Goal: Information Seeking & Learning: Learn about a topic

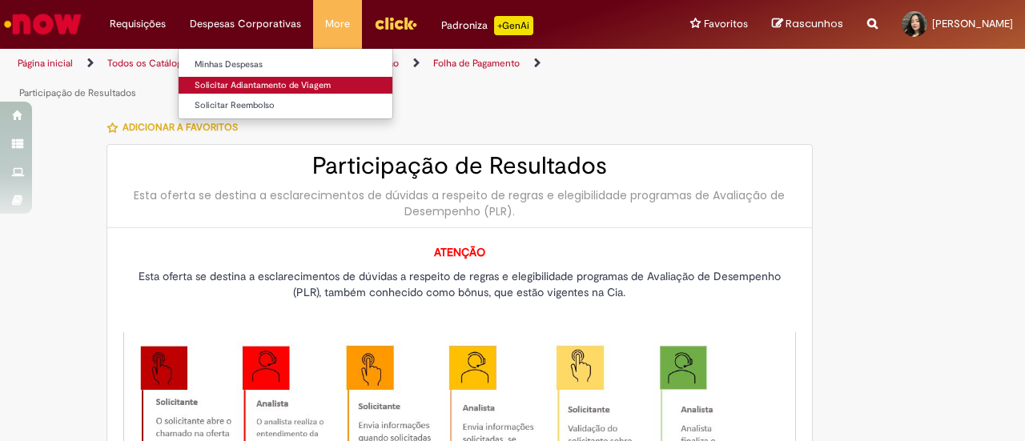
type input "********"
type input "**********"
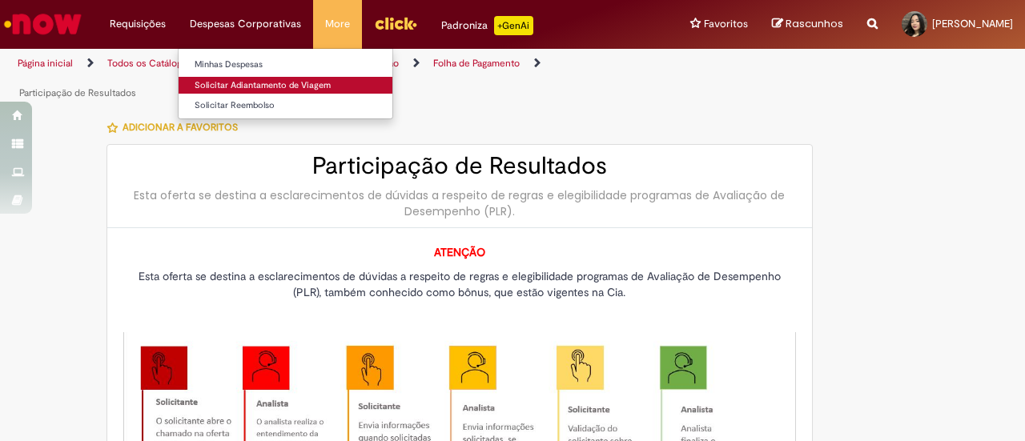
type input "****"
type input "**********"
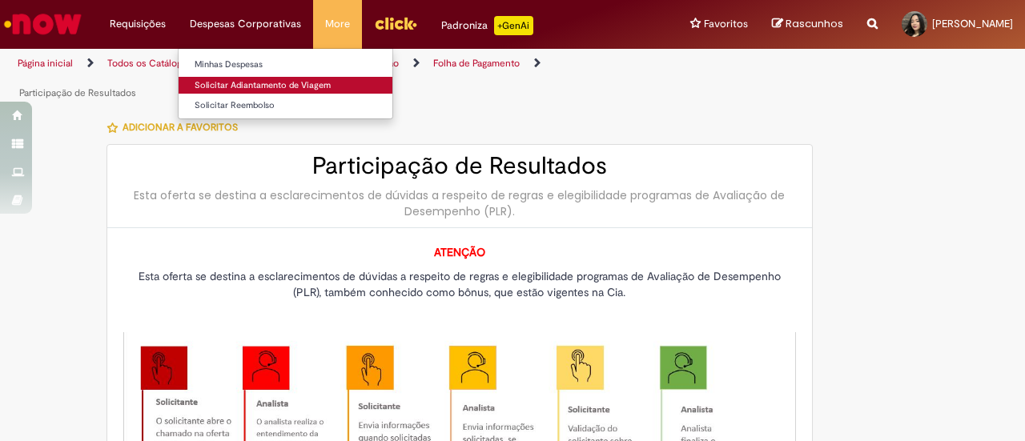
type input "**********"
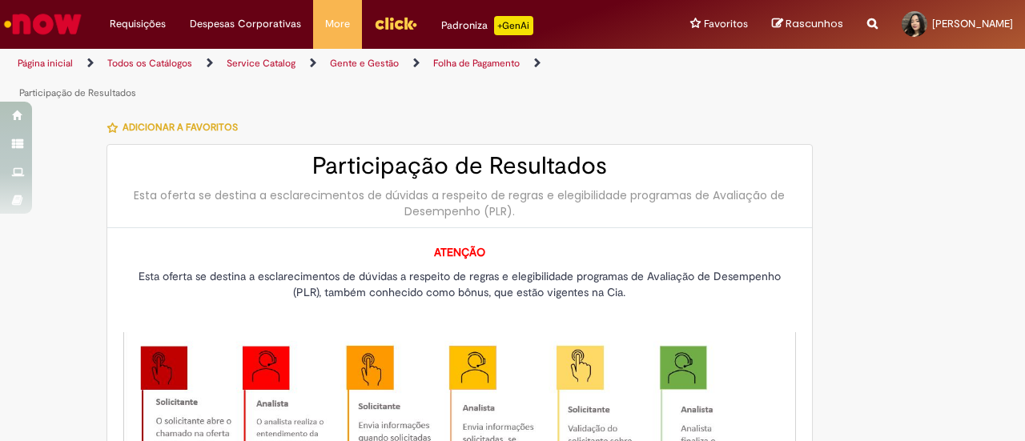
type input "**********"
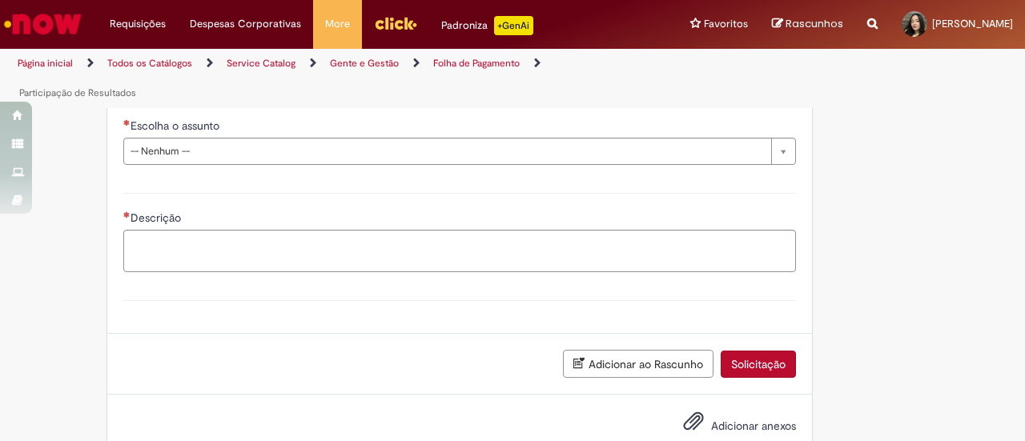
scroll to position [929, 0]
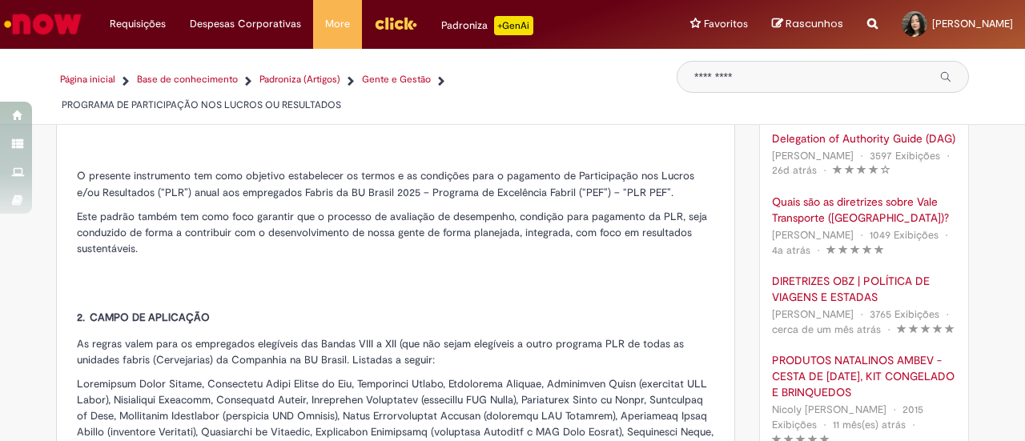
scroll to position [481, 0]
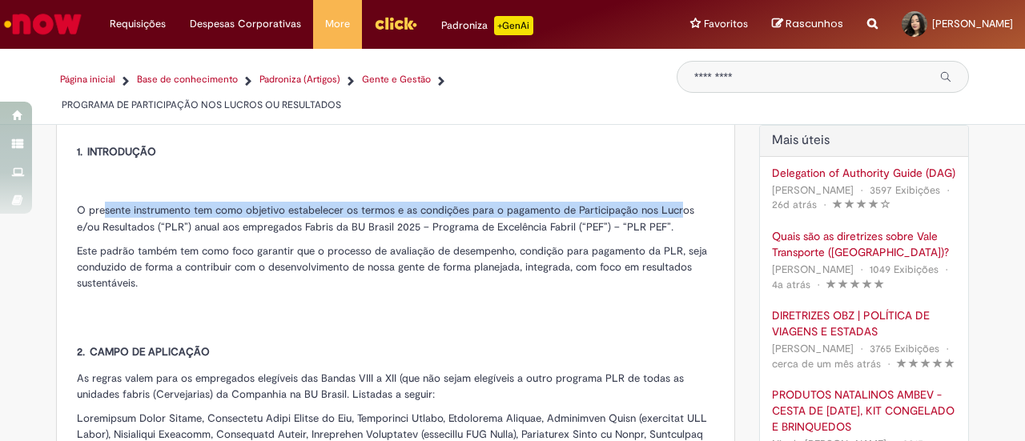
drag, startPoint x: 97, startPoint y: 209, endPoint x: 674, endPoint y: 206, distance: 576.8
click at [673, 206] on span "O presente instrumento tem como objetivo estabelecer os termos e as condições p…" at bounding box center [386, 218] width 618 height 30
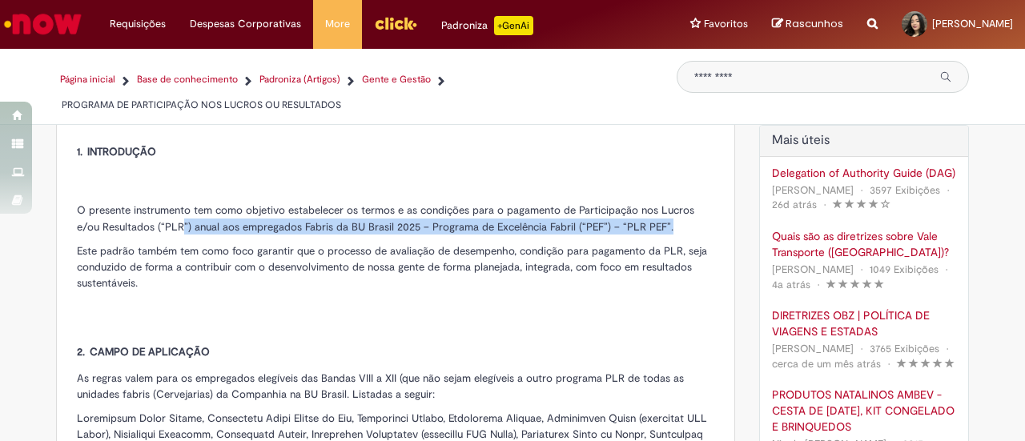
drag, startPoint x: 149, startPoint y: 229, endPoint x: 641, endPoint y: 221, distance: 492.0
click at [641, 221] on p "O presente instrumento tem como objetivo estabelecer os termos e as condições p…" at bounding box center [396, 218] width 638 height 32
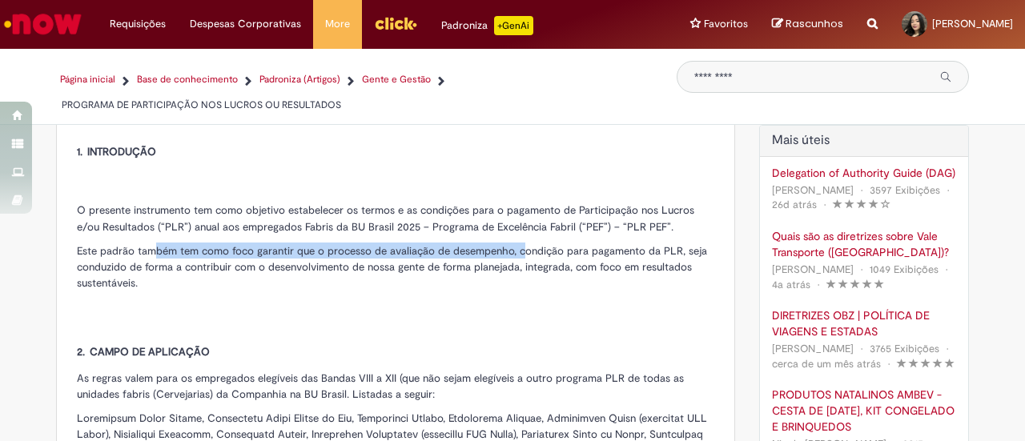
drag, startPoint x: 146, startPoint y: 246, endPoint x: 513, endPoint y: 252, distance: 367.0
click at [513, 252] on span "Este padrão também tem como foco garantir que o processo de avaliação de desemp…" at bounding box center [392, 267] width 631 height 46
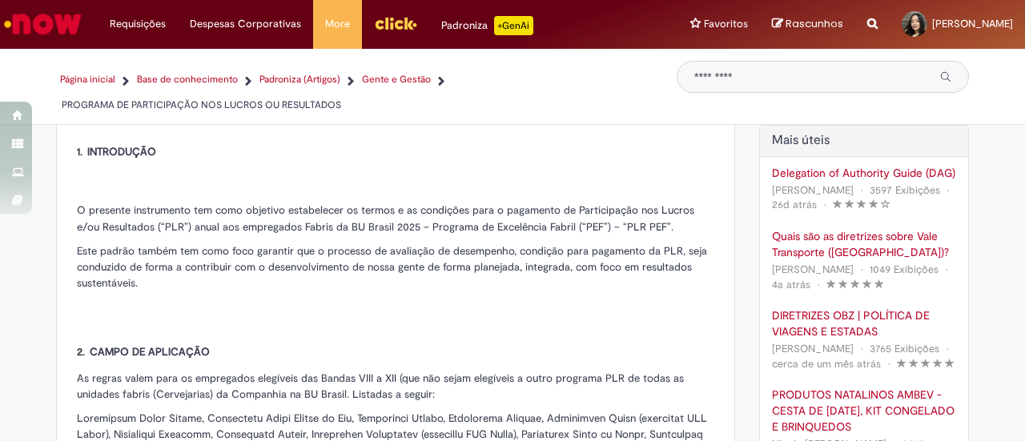
click at [426, 259] on span "Este padrão também tem como foco garantir que o processo de avaliação de desemp…" at bounding box center [392, 267] width 631 height 46
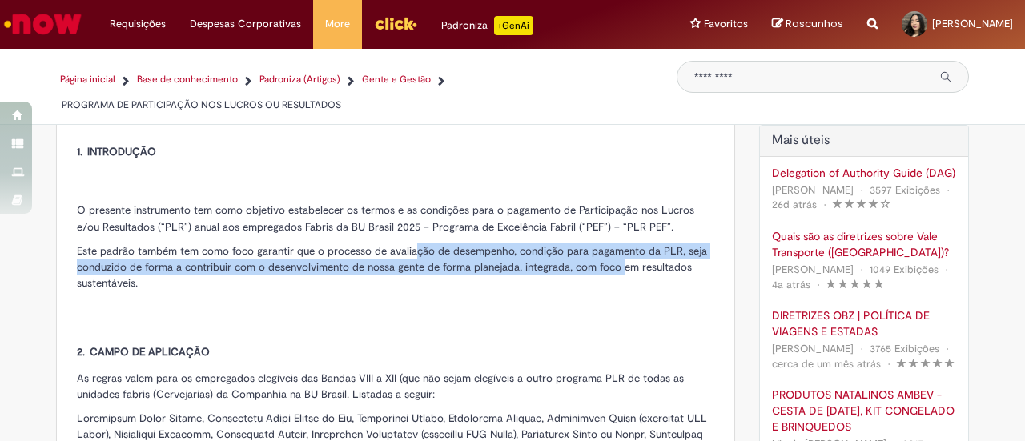
drag, startPoint x: 405, startPoint y: 250, endPoint x: 619, endPoint y: 260, distance: 213.3
click at [619, 260] on span "Este padrão também tem como foco garantir que o processo de avaliação de desemp…" at bounding box center [392, 267] width 631 height 46
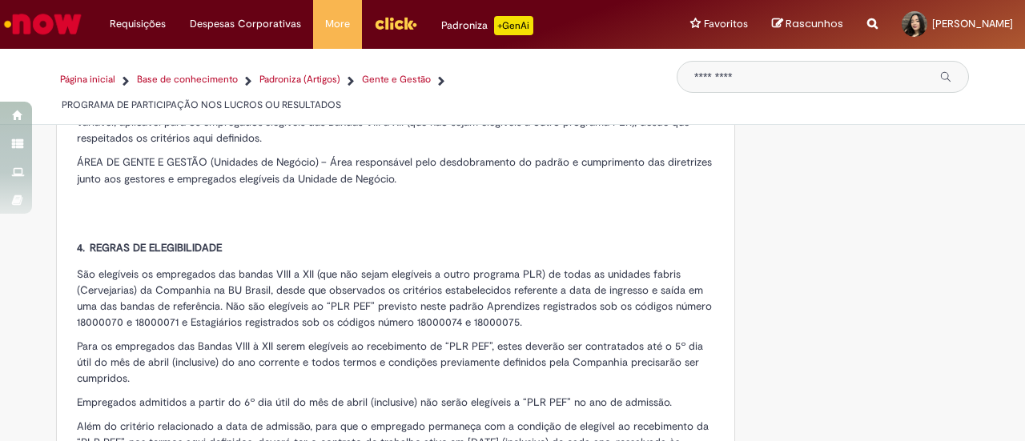
scroll to position [1282, 0]
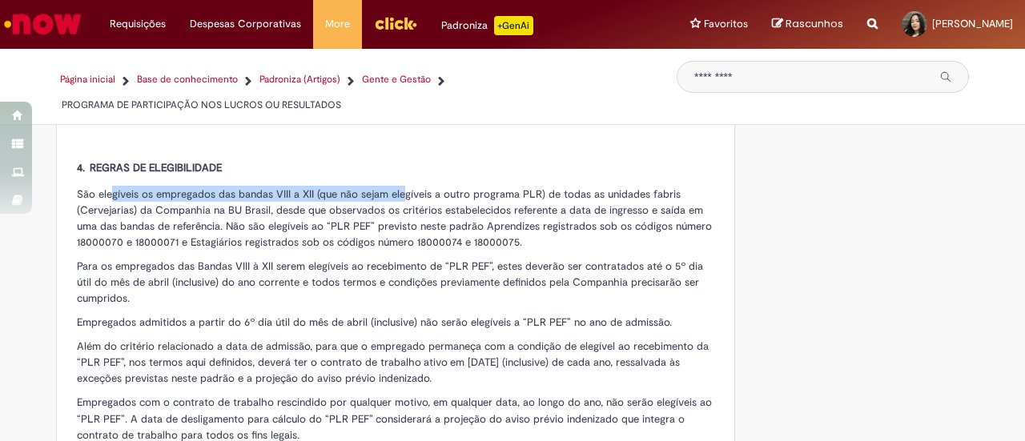
drag, startPoint x: 107, startPoint y: 175, endPoint x: 410, endPoint y: 183, distance: 303.7
click at [410, 187] on span "São elegíveis os empregados das bandas VIII a XII (que não sejam elegíveis a ou…" at bounding box center [394, 218] width 635 height 62
click at [441, 187] on span "São elegíveis os empregados das bandas VIII a XII (que não sejam elegíveis a ou…" at bounding box center [394, 218] width 635 height 62
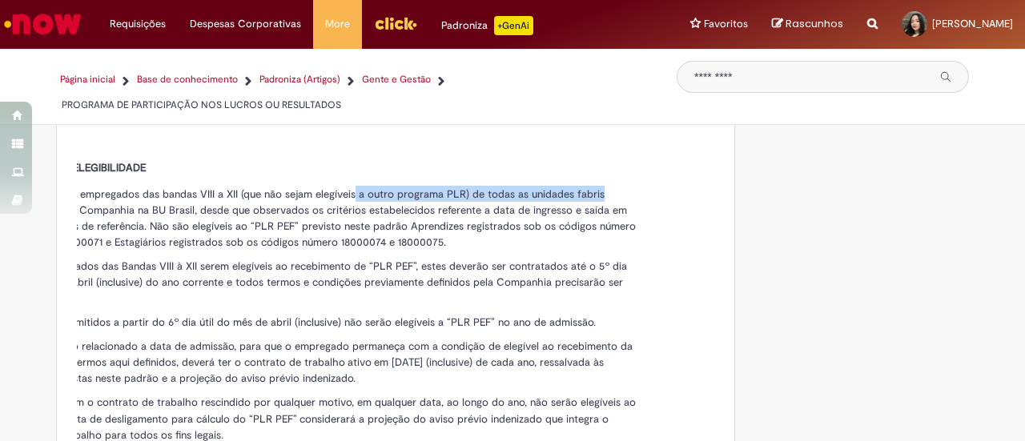
drag, startPoint x: 425, startPoint y: 178, endPoint x: 711, endPoint y: 180, distance: 286.0
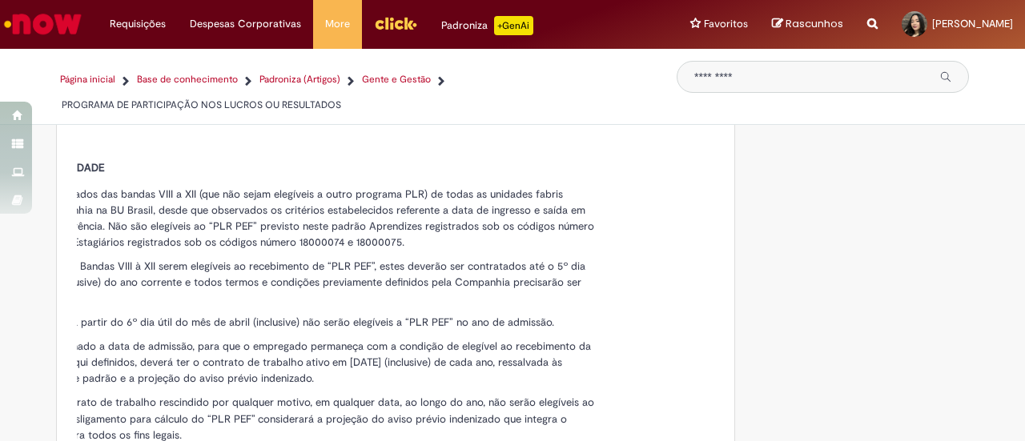
click at [131, 188] on span "São elegíveis os empregados das bandas VIII a XII (que não sejam elegíveis a ou…" at bounding box center [276, 218] width 635 height 62
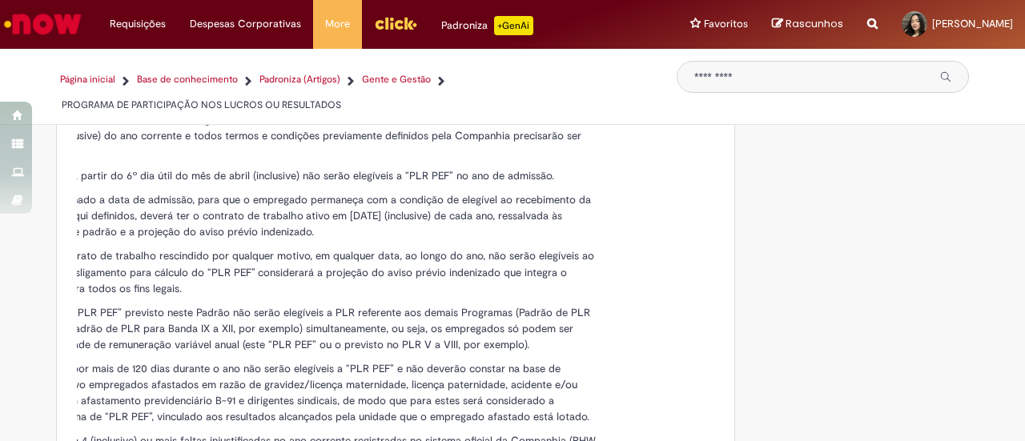
scroll to position [2003, 0]
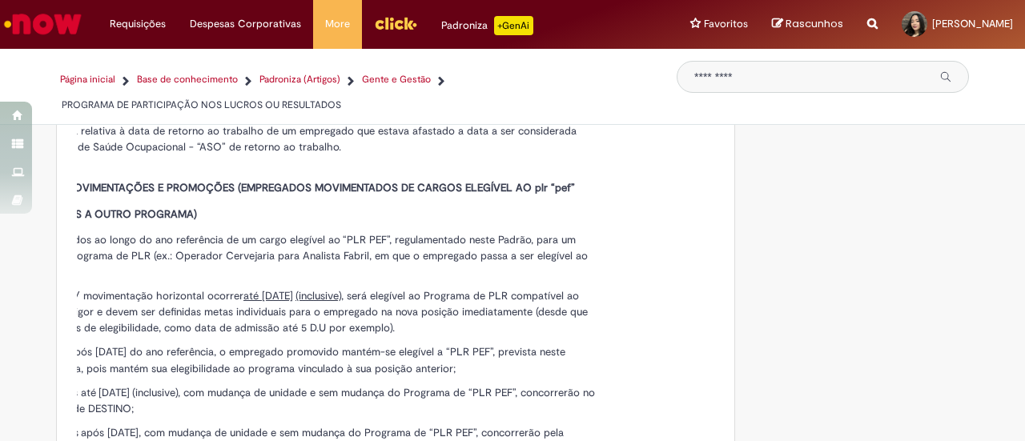
drag, startPoint x: 707, startPoint y: 349, endPoint x: 668, endPoint y: 351, distance: 39.3
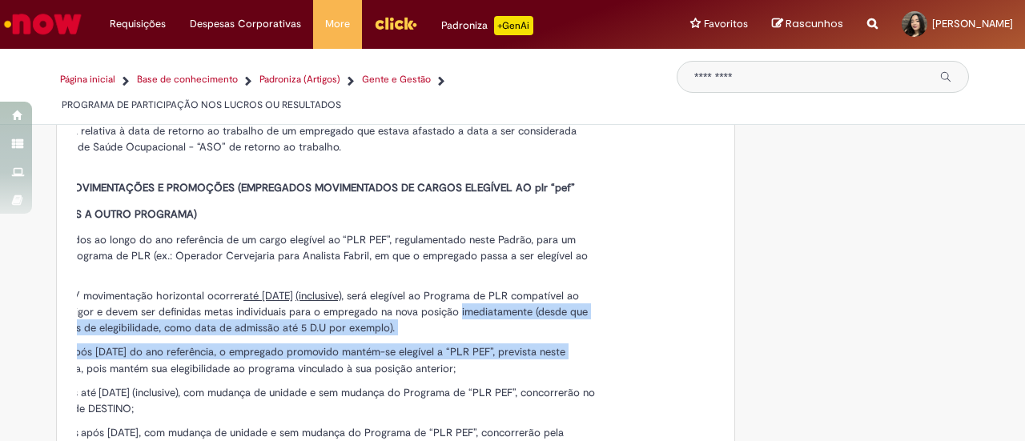
scroll to position [0, 0]
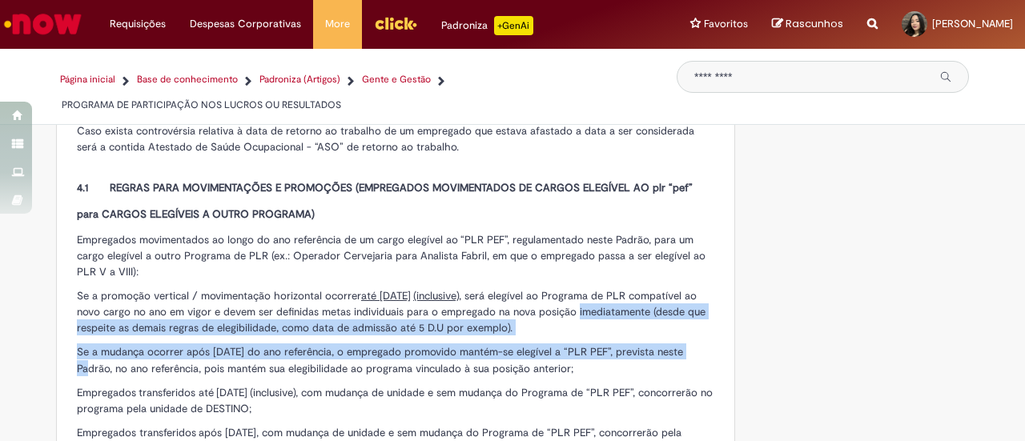
drag, startPoint x: 545, startPoint y: 334, endPoint x: 11, endPoint y: 304, distance: 534.4
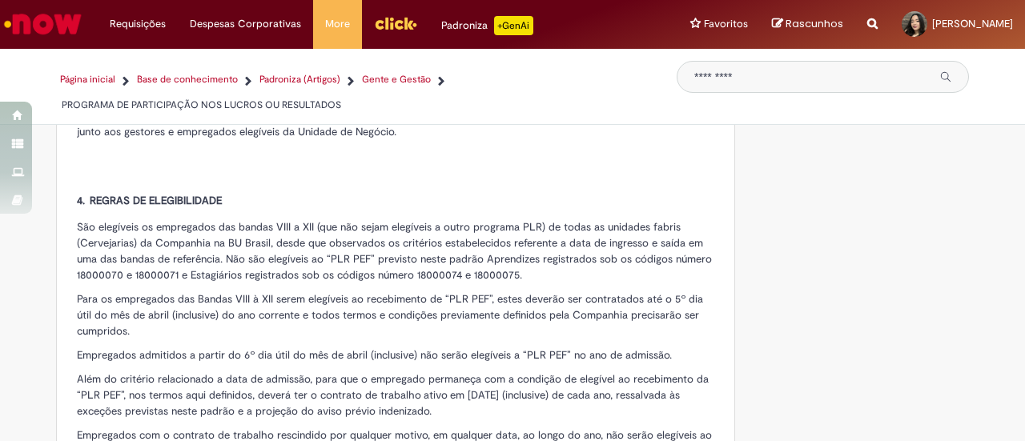
scroll to position [1282, 0]
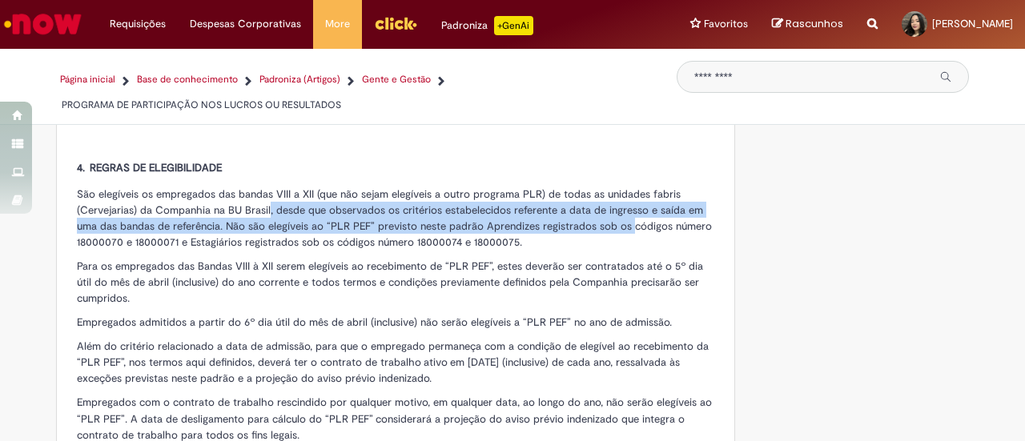
drag, startPoint x: 260, startPoint y: 194, endPoint x: 623, endPoint y: 203, distance: 363.0
click at [623, 203] on span "São elegíveis os empregados das bandas VIII a XII (que não sejam elegíveis a ou…" at bounding box center [394, 218] width 635 height 62
click at [159, 205] on span "São elegíveis os empregados das bandas VIII a XII (que não sejam elegíveis a ou…" at bounding box center [394, 218] width 635 height 62
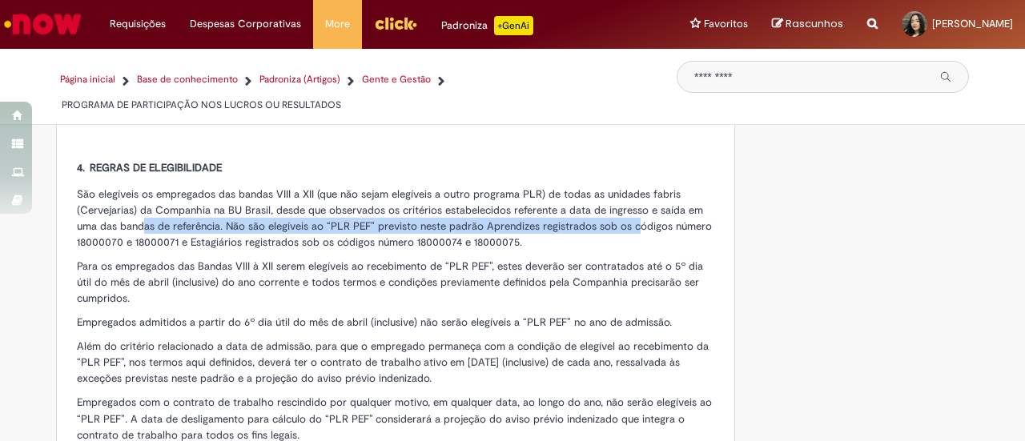
drag, startPoint x: 139, startPoint y: 207, endPoint x: 624, endPoint y: 202, distance: 484.7
click at [624, 202] on span "São elegíveis os empregados das bandas VIII a XII (que não sejam elegíveis a ou…" at bounding box center [394, 218] width 635 height 62
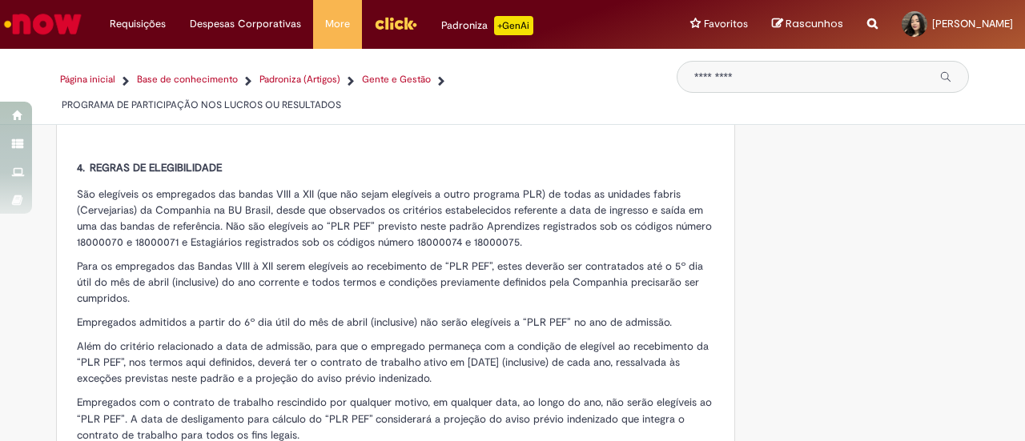
click at [377, 221] on span "São elegíveis os empregados das bandas VIII a XII (que não sejam elegíveis a ou…" at bounding box center [394, 218] width 635 height 62
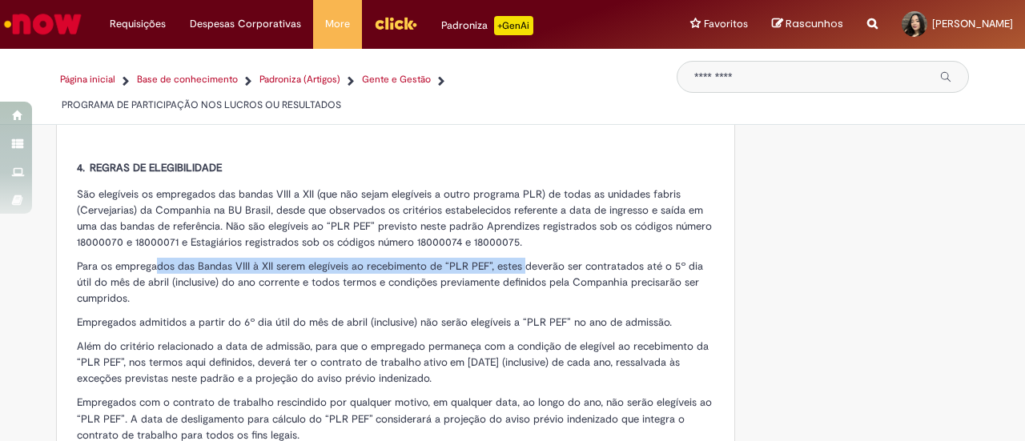
drag, startPoint x: 152, startPoint y: 249, endPoint x: 515, endPoint y: 244, distance: 363.0
click at [515, 260] on span "Para os empregados das Bandas VIII à XII serem elegíveis ao recebimento de “PLR…" at bounding box center [390, 283] width 627 height 46
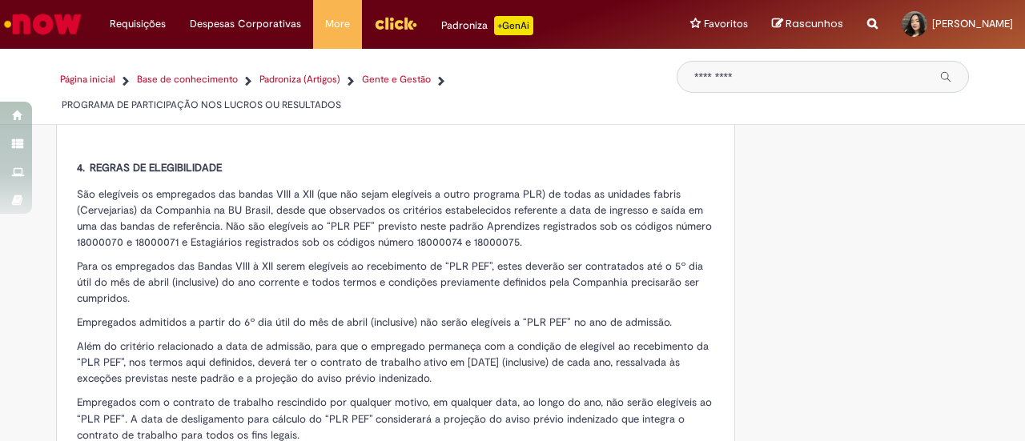
click at [528, 260] on span "Para os empregados das Bandas VIII à XII serem elegíveis ao recebimento de “PLR…" at bounding box center [390, 283] width 627 height 46
drag, startPoint x: 570, startPoint y: 249, endPoint x: 695, endPoint y: 249, distance: 125.0
click at [695, 260] on span "Para os empregados das Bandas VIII à XII serem elegíveis ao recebimento de “PLR…" at bounding box center [390, 283] width 627 height 46
click at [98, 261] on span "Para os empregados das Bandas VIII à XII serem elegíveis ao recebimento de “PLR…" at bounding box center [390, 283] width 627 height 46
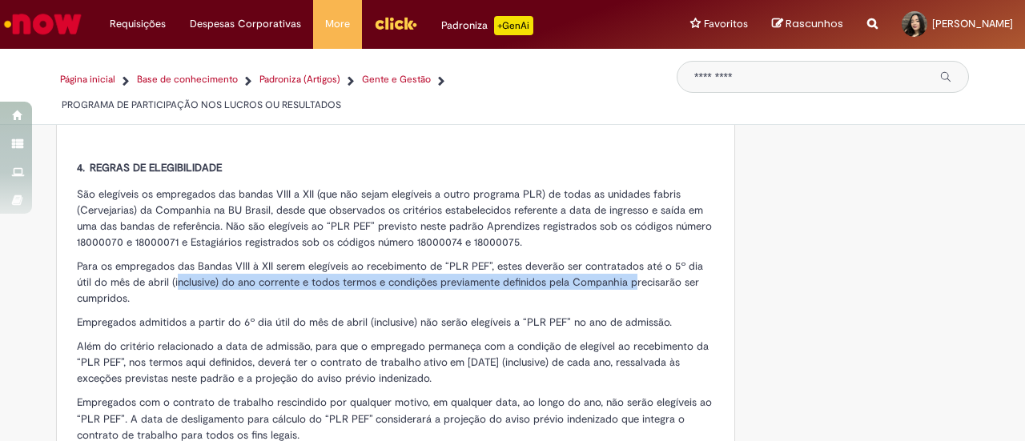
drag, startPoint x: 155, startPoint y: 263, endPoint x: 609, endPoint y: 266, distance: 454.3
click at [609, 266] on span "Para os empregados das Bandas VIII à XII serem elegíveis ao recebimento de “PLR…" at bounding box center [390, 283] width 627 height 46
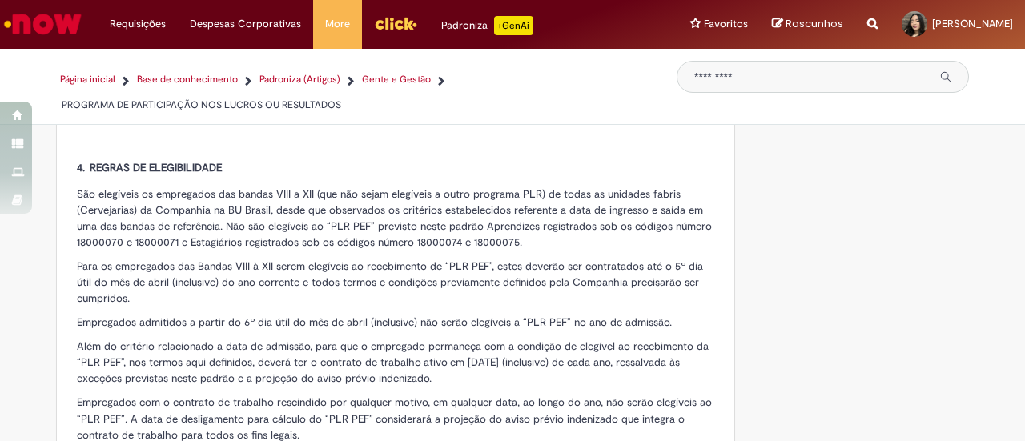
click at [293, 273] on p "Para os empregados das Bandas VIII à XII serem elegíveis ao recebimento de “PLR…" at bounding box center [396, 282] width 638 height 48
drag, startPoint x: 168, startPoint y: 306, endPoint x: 439, endPoint y: 306, distance: 270.8
click at [439, 316] on span "Empregados admitidos a partir do 6º dia útil do mês de abril (inclusive) não se…" at bounding box center [374, 323] width 595 height 14
drag, startPoint x: 498, startPoint y: 305, endPoint x: 627, endPoint y: 308, distance: 129.8
click at [627, 316] on span "Empregados admitidos a partir do 6º dia útil do mês de abril (inclusive) não se…" at bounding box center [374, 323] width 595 height 14
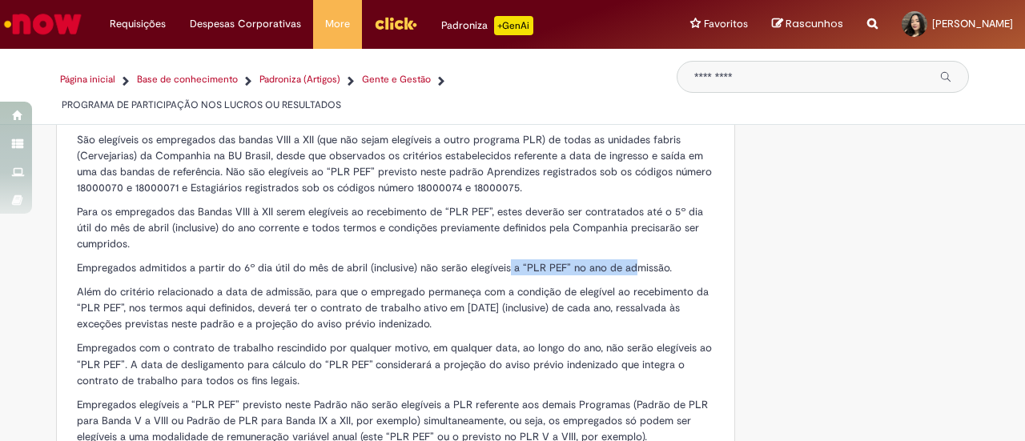
scroll to position [1362, 0]
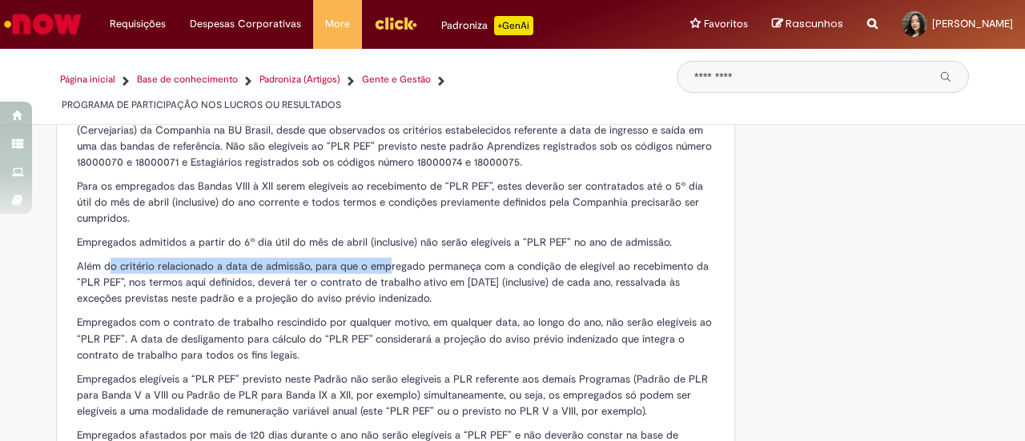
drag, startPoint x: 101, startPoint y: 249, endPoint x: 379, endPoint y: 249, distance: 278.0
click at [379, 260] on span "Além do critério relacionado a data de admissão, para que o empregado permaneça…" at bounding box center [393, 283] width 632 height 46
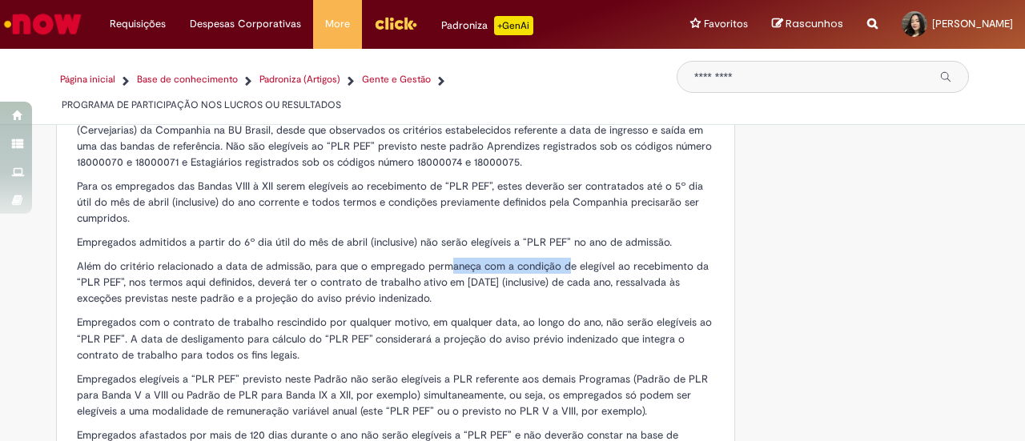
drag, startPoint x: 437, startPoint y: 251, endPoint x: 561, endPoint y: 252, distance: 123.4
click at [561, 260] on span "Além do critério relacionado a data de admissão, para que o empregado permaneça…" at bounding box center [393, 283] width 632 height 46
drag, startPoint x: 91, startPoint y: 265, endPoint x: 131, endPoint y: 265, distance: 40.9
click at [131, 265] on span "Além do critério relacionado a data de admissão, para que o empregado permaneça…" at bounding box center [393, 283] width 632 height 46
click at [133, 265] on span "Além do critério relacionado a data de admissão, para que o empregado permaneça…" at bounding box center [393, 283] width 632 height 46
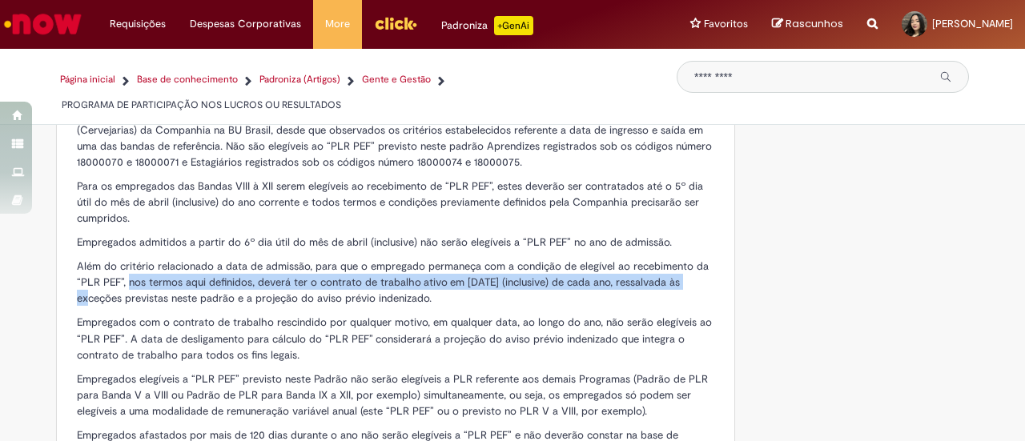
drag, startPoint x: 123, startPoint y: 265, endPoint x: 685, endPoint y: 265, distance: 561.6
click at [685, 265] on span "Além do critério relacionado a data de admissão, para que o empregado permaneça…" at bounding box center [393, 283] width 632 height 46
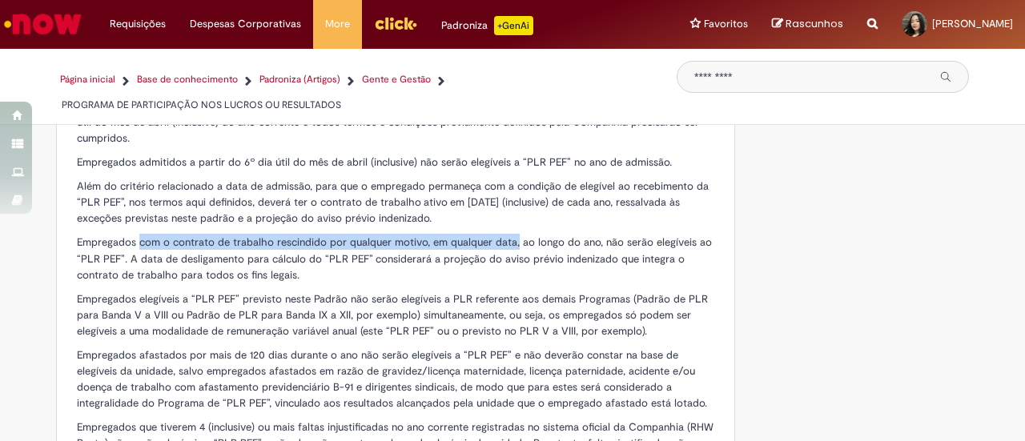
drag, startPoint x: 131, startPoint y: 227, endPoint x: 506, endPoint y: 221, distance: 375.0
click at [506, 236] on span "Empregados com o contrato de trabalho rescindido por qualquer motivo, em qualqu…" at bounding box center [394, 259] width 635 height 46
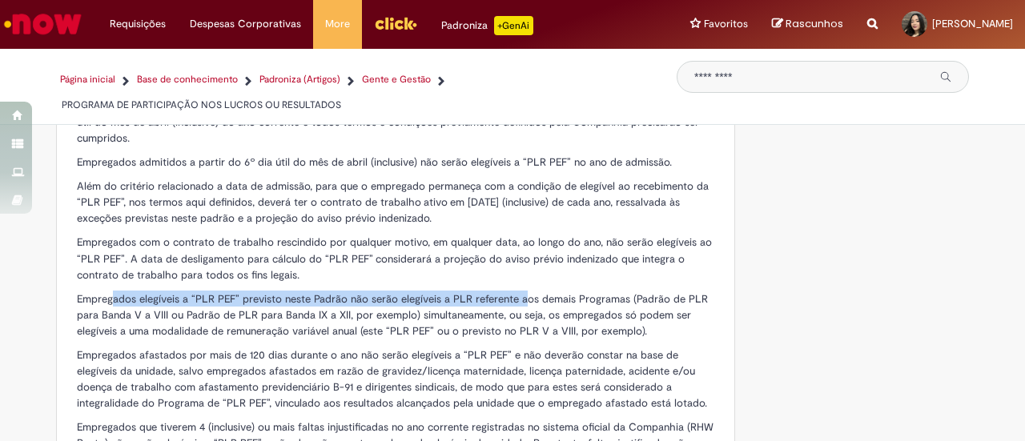
drag, startPoint x: 106, startPoint y: 277, endPoint x: 514, endPoint y: 283, distance: 407.8
click at [514, 292] on span "Empregados elegíveis a “PLR PEF” previsto neste Padrão não serão elegíveis a PL…" at bounding box center [392, 315] width 631 height 46
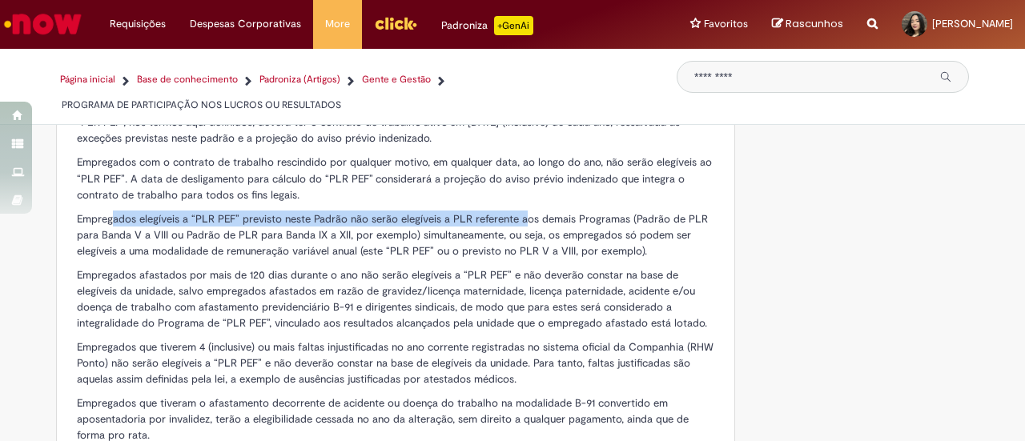
scroll to position [1602, 0]
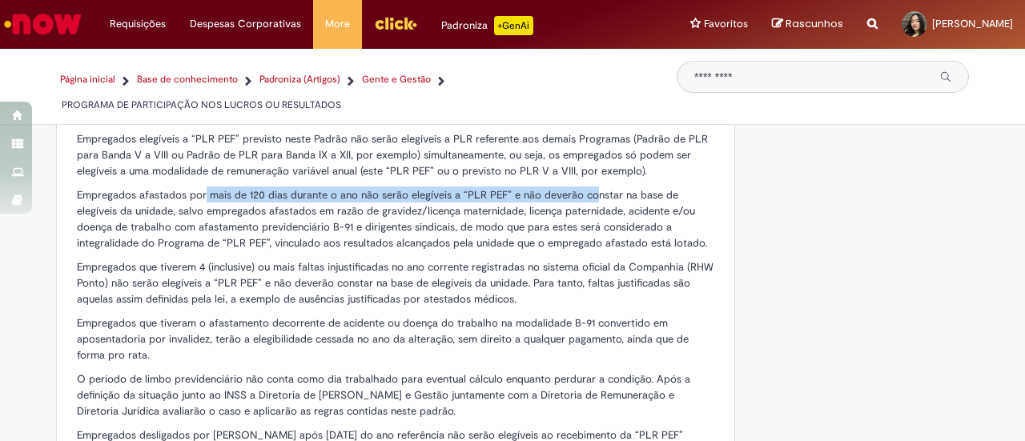
drag, startPoint x: 197, startPoint y: 174, endPoint x: 582, endPoint y: 182, distance: 385.4
click at [582, 188] on span "Empregados afastados por mais de 120 dias durante o ano não serão elegíveis a “…" at bounding box center [392, 219] width 631 height 62
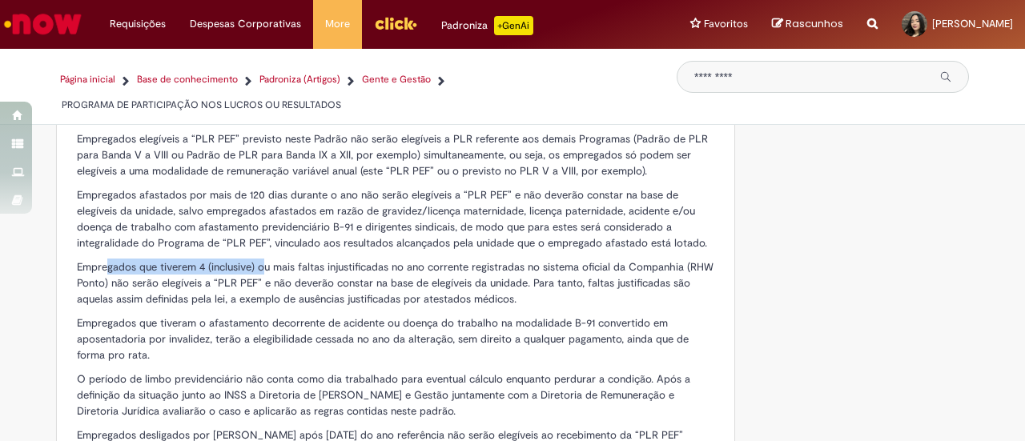
drag, startPoint x: 101, startPoint y: 246, endPoint x: 258, endPoint y: 247, distance: 157.0
click at [258, 260] on span "Empregados que tiverem 4 (inclusive) ou mais faltas injustificadas no ano corre…" at bounding box center [395, 283] width 637 height 46
click at [287, 260] on span "Empregados que tiverem 4 (inclusive) ou mais faltas injustificadas no ano corre…" at bounding box center [395, 283] width 637 height 46
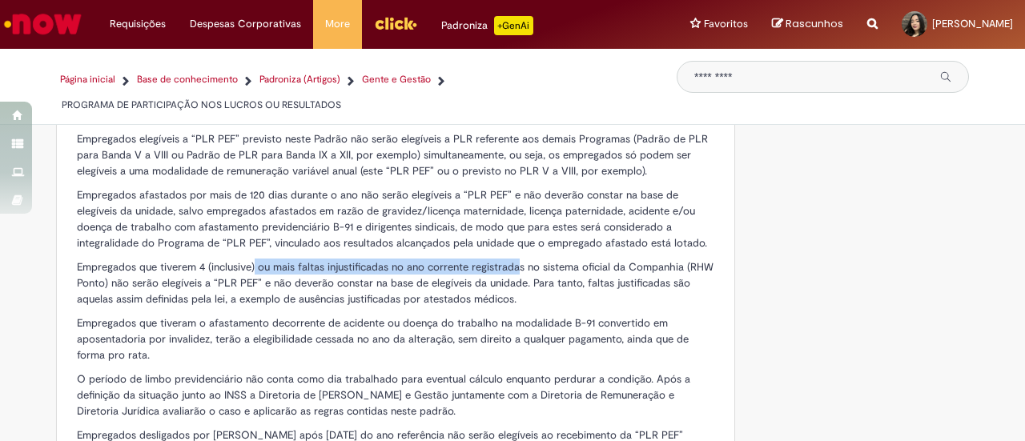
drag, startPoint x: 248, startPoint y: 249, endPoint x: 510, endPoint y: 251, distance: 262.0
click at [510, 260] on span "Empregados que tiverem 4 (inclusive) ou mais faltas injustificadas no ano corre…" at bounding box center [395, 283] width 637 height 46
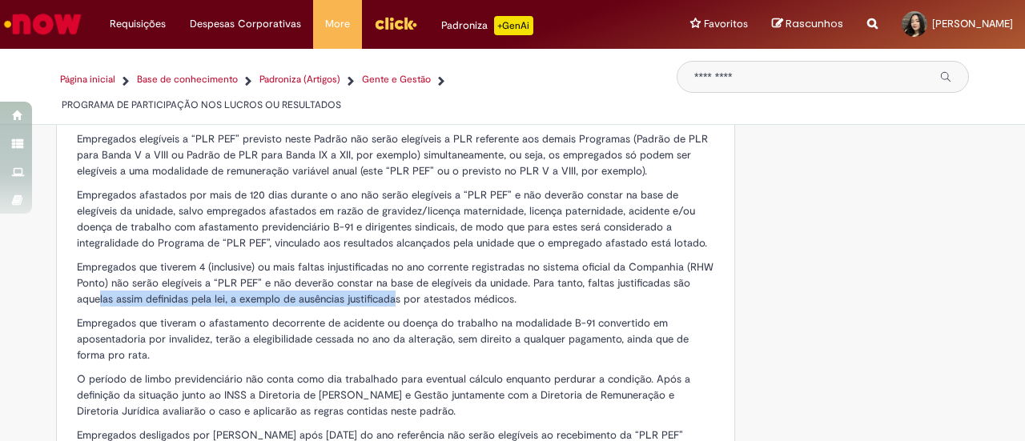
drag, startPoint x: 95, startPoint y: 275, endPoint x: 389, endPoint y: 277, distance: 294.8
click at [389, 277] on span "Empregados que tiverem 4 (inclusive) ou mais faltas injustificadas no ano corre…" at bounding box center [395, 283] width 637 height 46
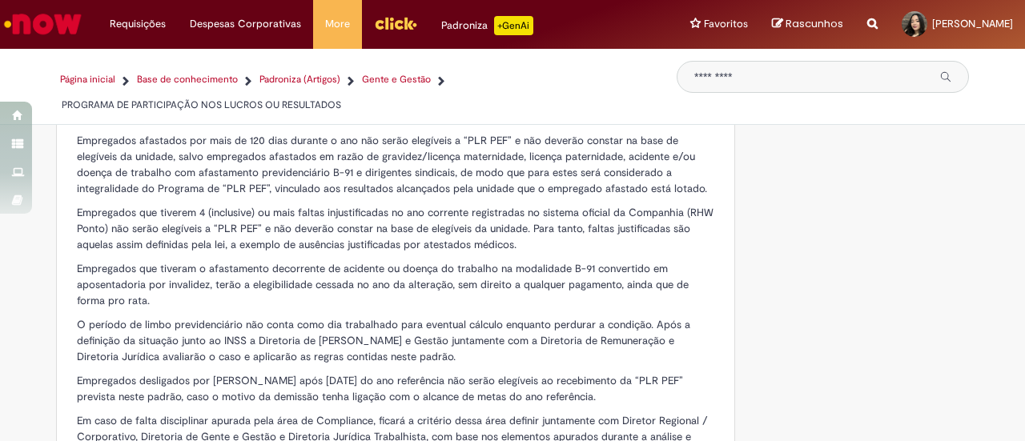
scroll to position [1682, 0]
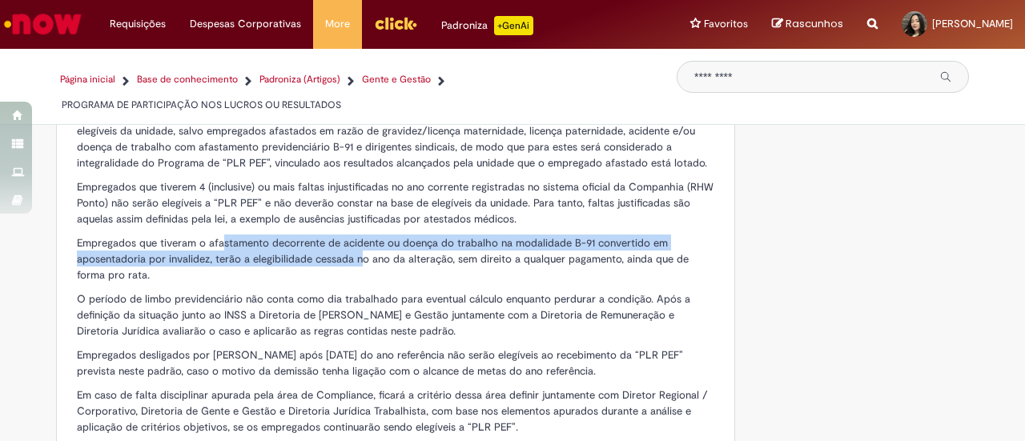
drag, startPoint x: 215, startPoint y: 227, endPoint x: 353, endPoint y: 236, distance: 138.1
click at [353, 236] on span "Empregados que tiveram o afastamento decorrente de acidente ou doença do trabal…" at bounding box center [383, 259] width 612 height 46
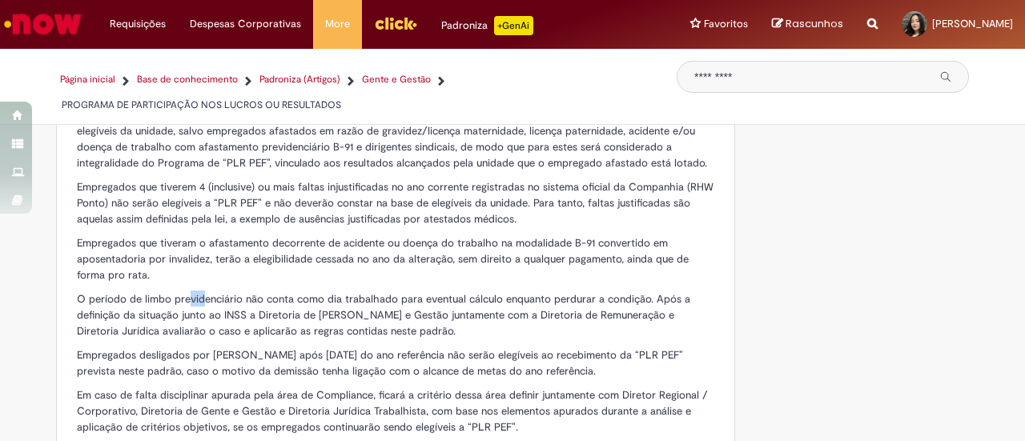
drag, startPoint x: 181, startPoint y: 276, endPoint x: 194, endPoint y: 277, distance: 12.8
click at [194, 292] on span "O período de limbo previdenciário não conta como dia trabalhado para eventual c…" at bounding box center [384, 315] width 614 height 46
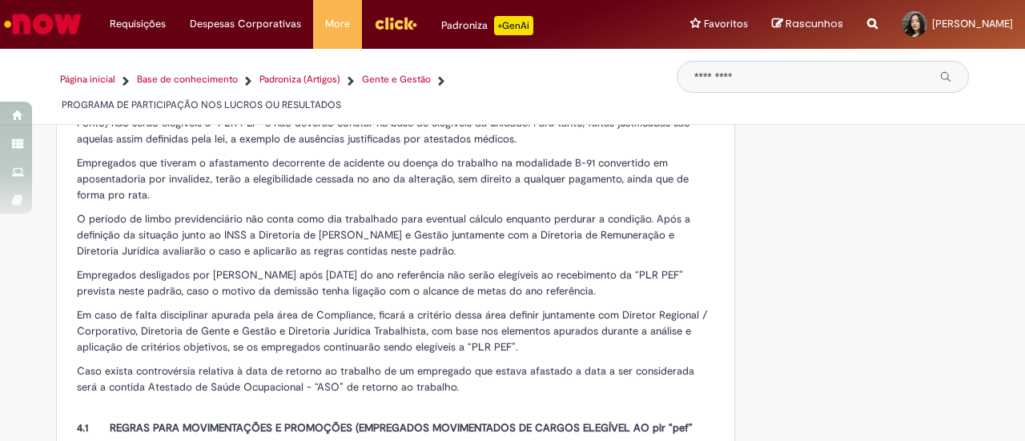
click at [183, 268] on span "Empregados desligados por [PERSON_NAME] após [DATE] do ano referência não serão…" at bounding box center [380, 283] width 606 height 30
drag, startPoint x: 183, startPoint y: 271, endPoint x: 234, endPoint y: 275, distance: 51.4
click at [234, 275] on span "Empregados desligados por [PERSON_NAME] após [DATE] do ano referência não serão…" at bounding box center [380, 283] width 606 height 30
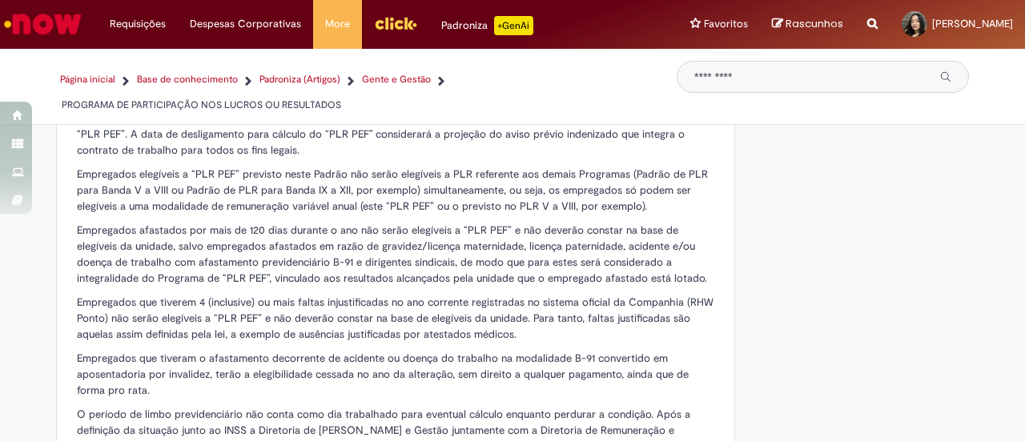
scroll to position [1602, 0]
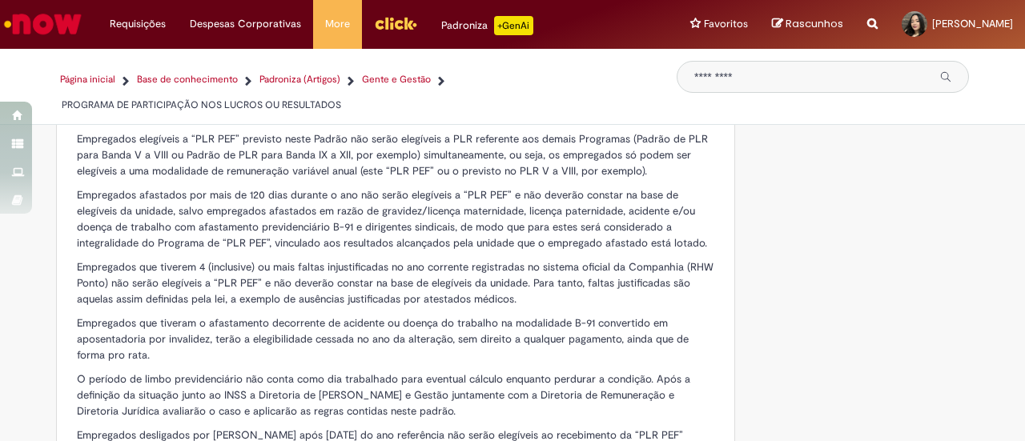
click at [196, 330] on p "Empregados que tiveram o afastamento decorrente de acidente ou doença do trabal…" at bounding box center [396, 339] width 638 height 48
